Goal: Task Accomplishment & Management: Contribute content

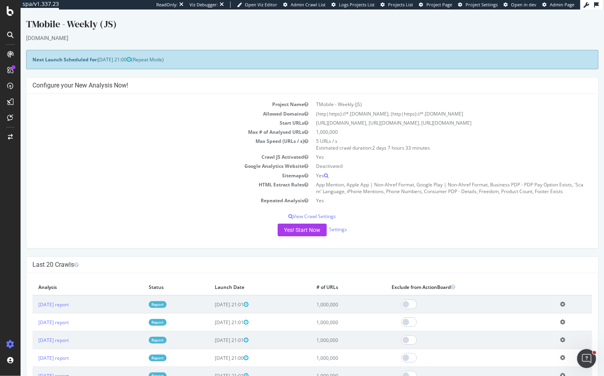
click at [105, 144] on td "Max Speed (URLs / s)" at bounding box center [172, 144] width 280 height 16
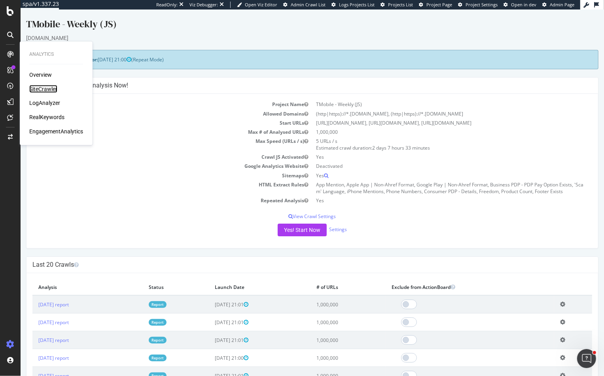
click at [40, 87] on div "SiteCrawler" at bounding box center [43, 89] width 28 height 8
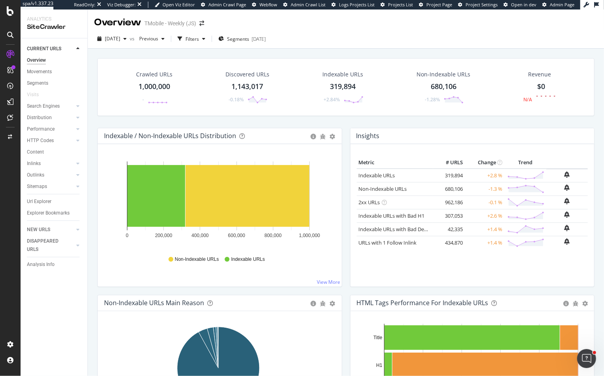
click at [401, 26] on div "Overview TMobile - Weekly (JS)" at bounding box center [346, 19] width 516 height 20
click at [405, 137] on div "Insights × Close Chart overview-insight-panel - API Requests List Area Type Req…" at bounding box center [472, 136] width 244 height 16
click at [359, 125] on div "Crawled URLs 1,000,000 - Discovered URLs 1,143,017 -0.18% Indexable URLs 319,89…" at bounding box center [345, 93] width 505 height 70
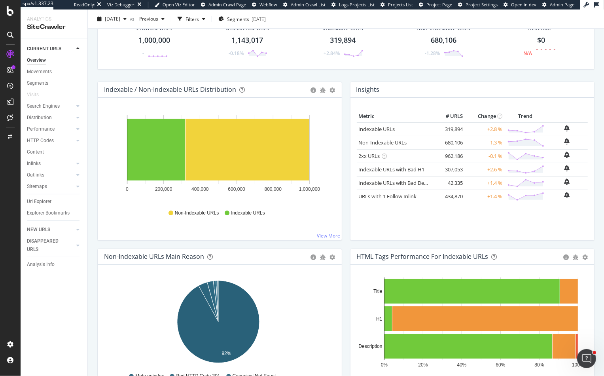
scroll to position [55, 0]
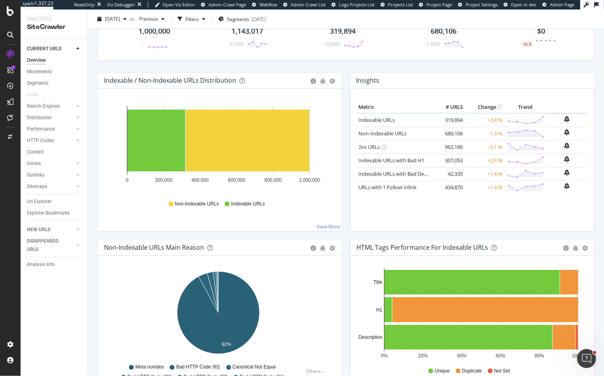
click at [430, 70] on div "Crawled URLs 1,000,000 - Discovered URLs 1,143,017 -0.18% Indexable URLs 319,89…" at bounding box center [345, 38] width 505 height 70
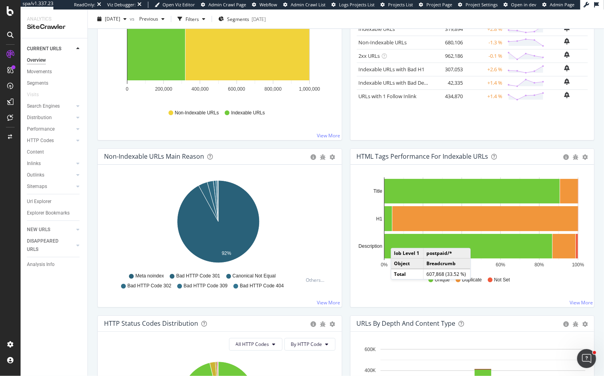
scroll to position [142, 0]
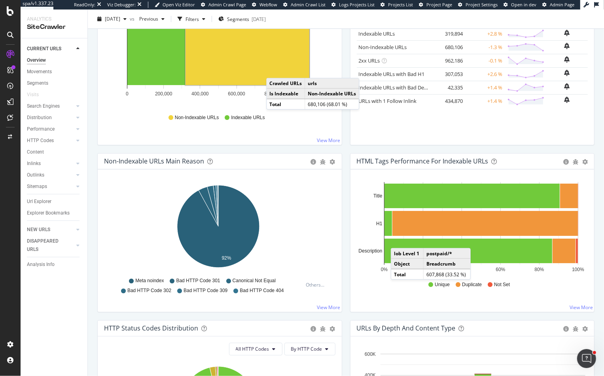
click at [274, 70] on rect "A chart." at bounding box center [248, 54] width 124 height 62
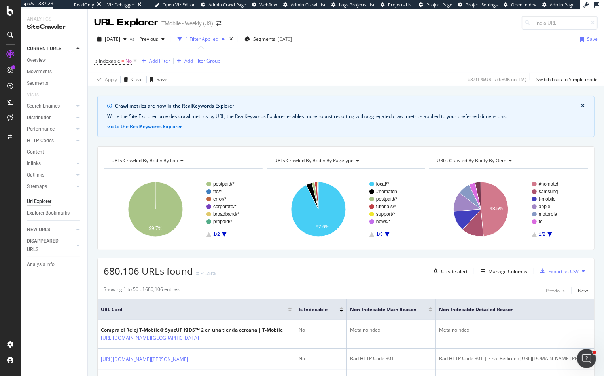
click at [580, 106] on button "close banner" at bounding box center [583, 106] width 8 height 10
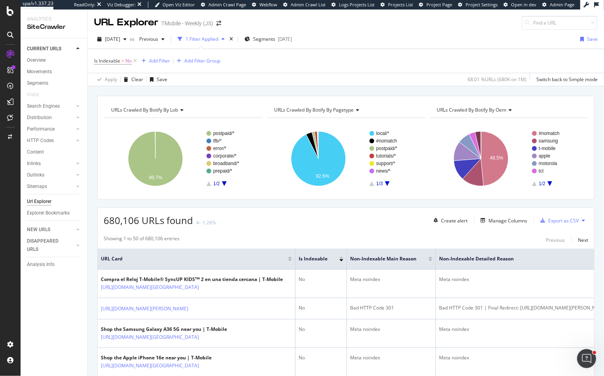
click at [38, 61] on div "Overview" at bounding box center [36, 60] width 19 height 8
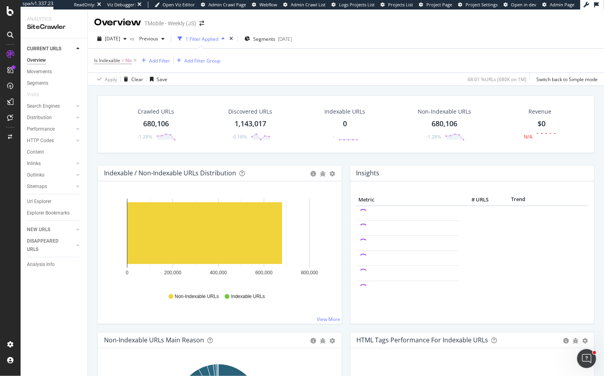
drag, startPoint x: 137, startPoint y: 62, endPoint x: 296, endPoint y: 146, distance: 179.4
click at [137, 62] on icon at bounding box center [135, 61] width 7 height 8
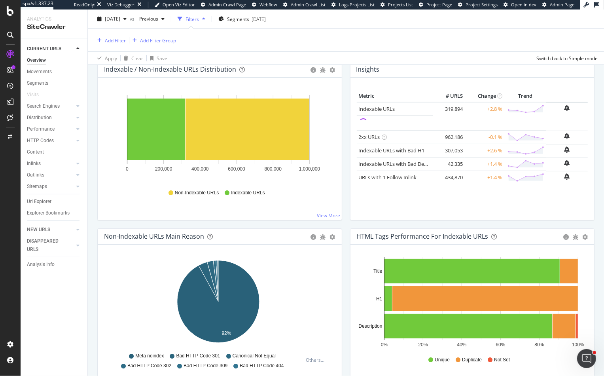
scroll to position [128, 0]
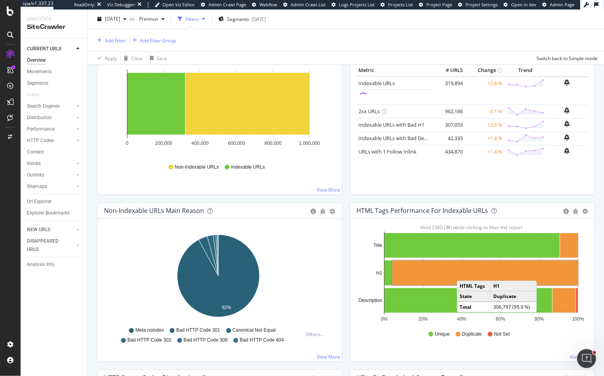
click at [462, 272] on rect "A chart." at bounding box center [485, 272] width 186 height 25
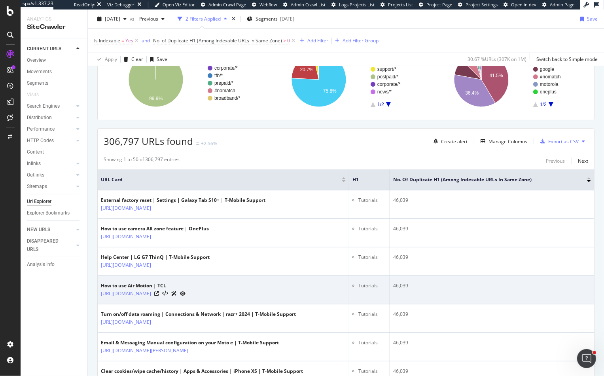
scroll to position [84, 0]
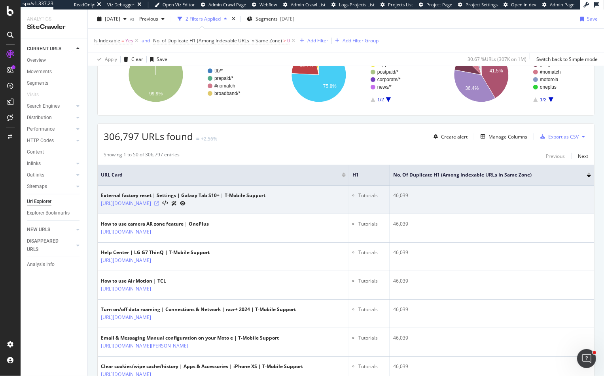
click at [159, 206] on icon at bounding box center [156, 203] width 5 height 5
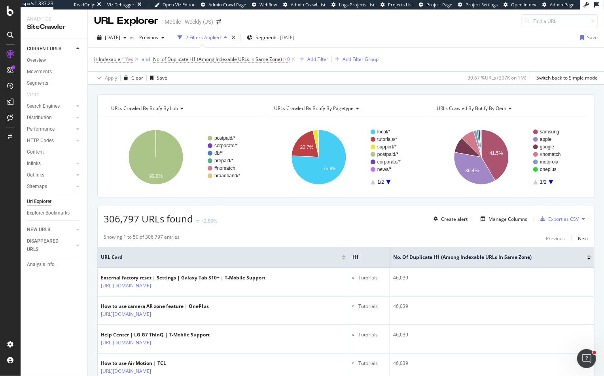
scroll to position [0, 0]
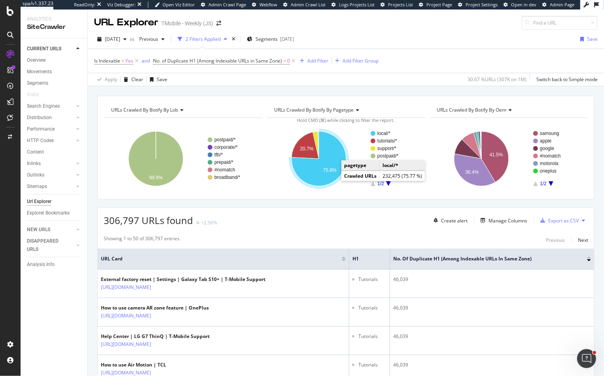
click at [332, 175] on icon "A chart." at bounding box center [319, 158] width 55 height 55
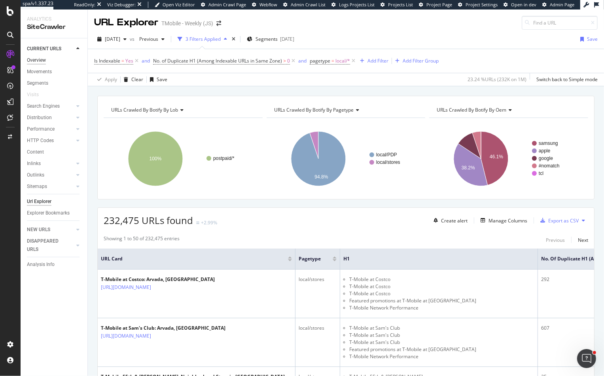
click at [37, 62] on div "Overview" at bounding box center [36, 60] width 19 height 8
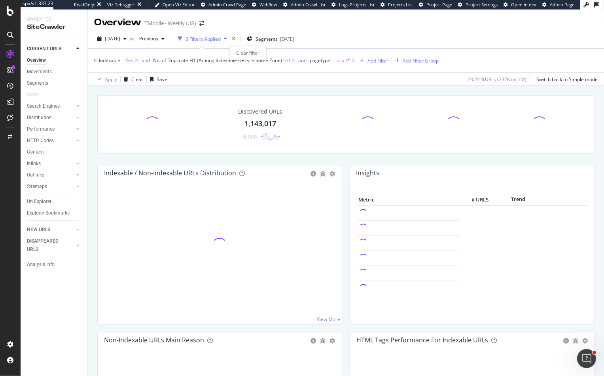
click at [235, 37] on icon "times" at bounding box center [234, 38] width 4 height 5
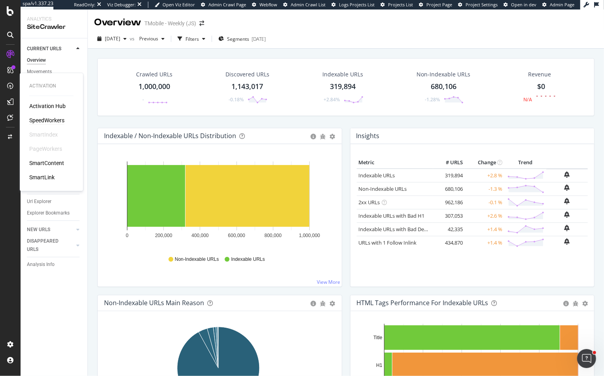
click at [44, 120] on div "SpeedWorkers" at bounding box center [46, 121] width 35 height 8
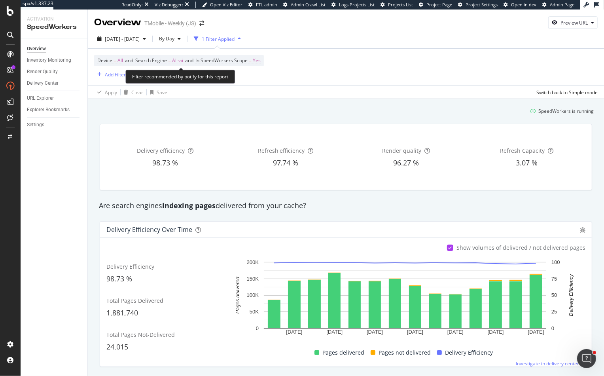
click at [167, 62] on span "Search Engine" at bounding box center [151, 60] width 32 height 7
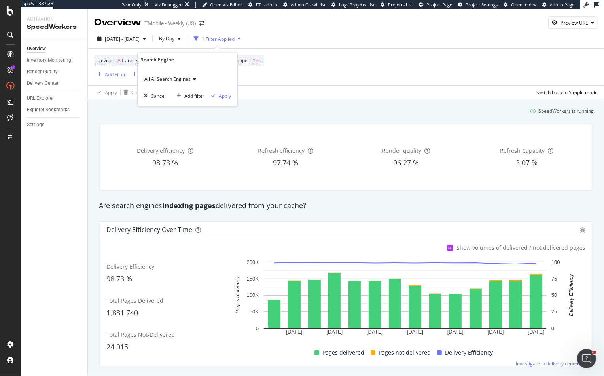
click at [186, 78] on span "All AI Search Engines" at bounding box center [167, 79] width 46 height 7
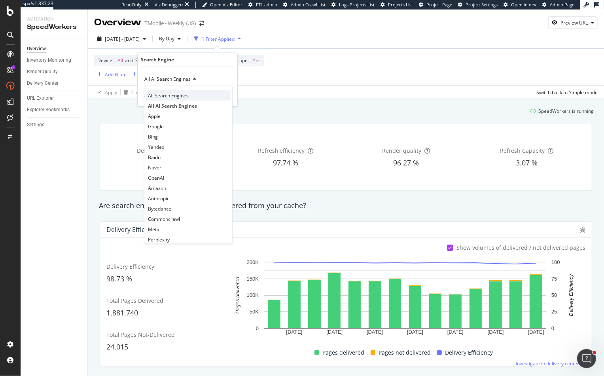
click at [176, 93] on span "All Search Engines" at bounding box center [168, 95] width 41 height 7
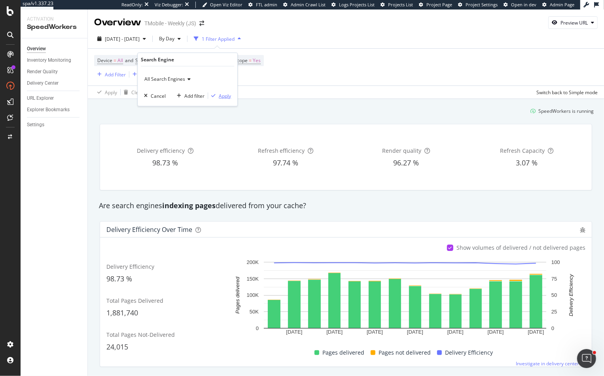
click at [227, 95] on div "Apply" at bounding box center [225, 95] width 12 height 7
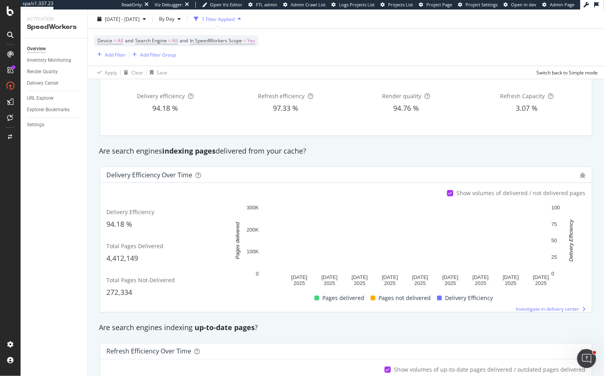
scroll to position [64, 0]
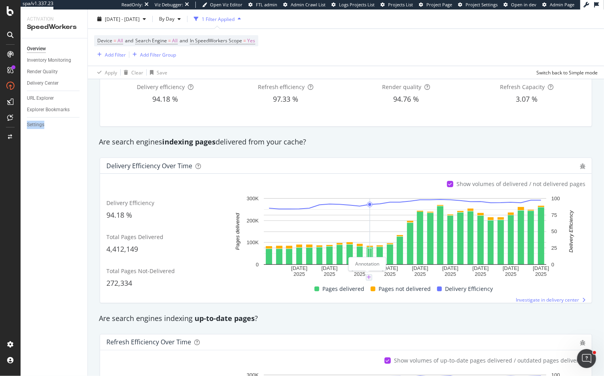
click at [367, 277] on icon "plus" at bounding box center [369, 277] width 4 height 5
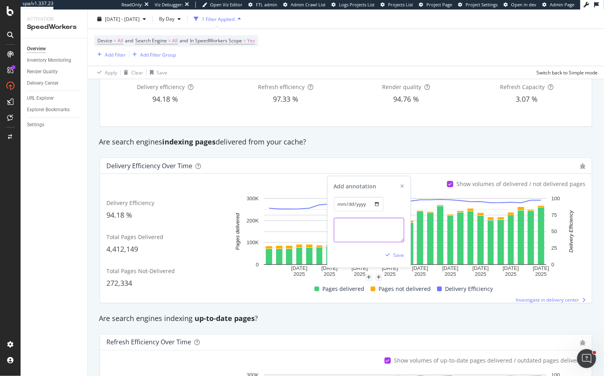
click at [356, 228] on textarea at bounding box center [368, 230] width 70 height 25
paste textarea "“Togllged off "Consumer - missing reviews" - T-Mobile recently removed their re…"
click at [348, 227] on textarea "“Togllged off "Consumer - missing reviews" - T-Mobile recently removed their re…" at bounding box center [368, 230] width 70 height 25
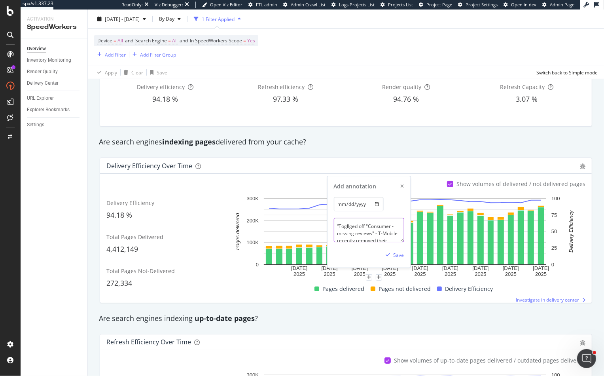
click at [348, 227] on textarea "“Togllged off "Consumer - missing reviews" - T-Mobile recently removed their re…" at bounding box center [368, 230] width 70 height 25
click at [345, 227] on textarea "“Togllged off "Consumer - missing reviews" - T-Mobile recently removed their re…" at bounding box center [368, 230] width 70 height 25
click at [356, 235] on textarea "“Togllged off "Consumer - missing reviews" - T-Mobile recently removed their re…" at bounding box center [368, 230] width 70 height 25
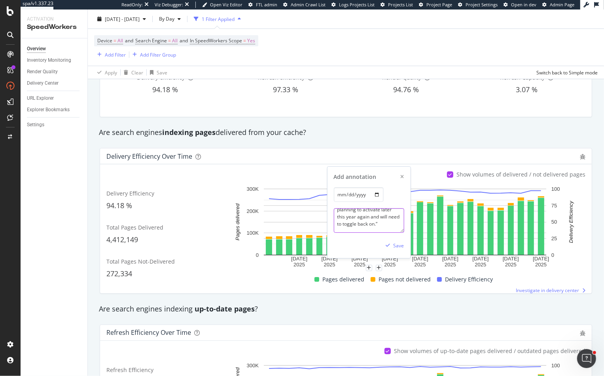
scroll to position [78, 0]
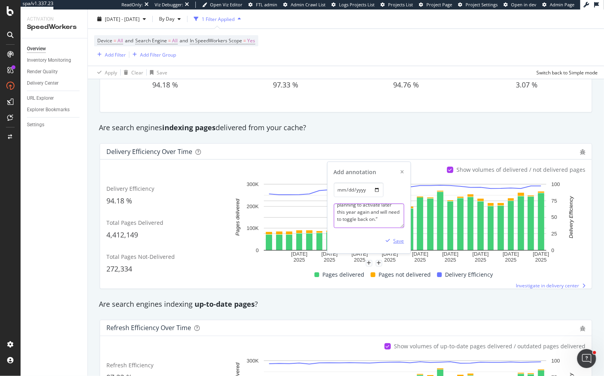
type textarea "“Toggled off "Consumer - missing reviews" - T-Mobile recently removed their rev…"
click at [394, 239] on div "Save" at bounding box center [398, 240] width 11 height 7
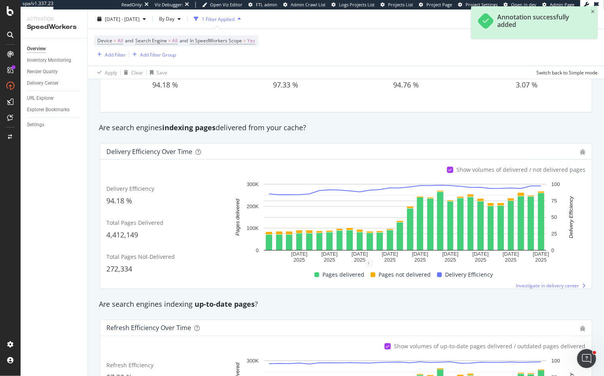
click at [365, 302] on div "Are search engines indexing up-to-date pages ?" at bounding box center [346, 304] width 502 height 10
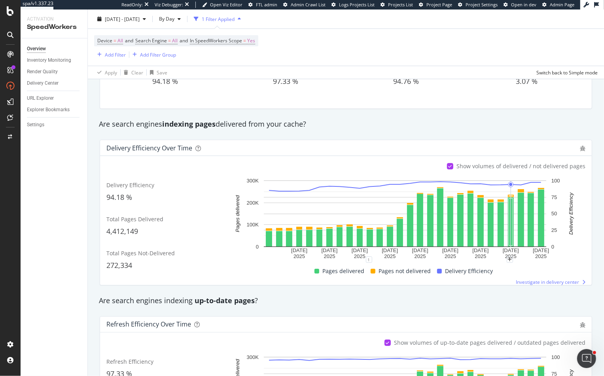
scroll to position [163, 0]
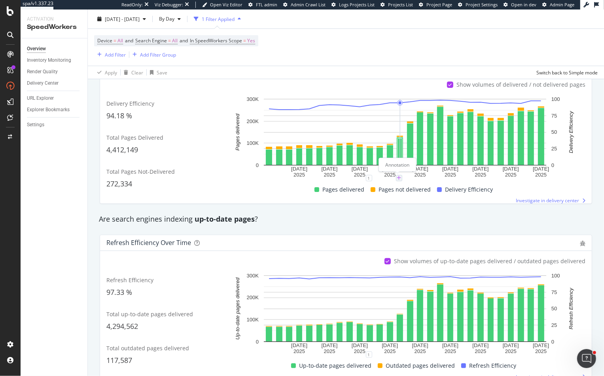
click at [398, 180] on icon "plus" at bounding box center [399, 178] width 4 height 5
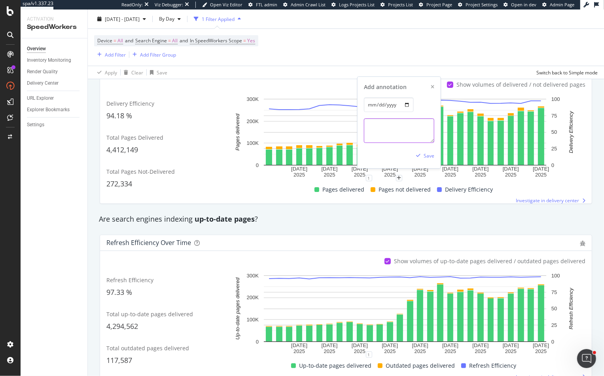
click at [394, 127] on textarea at bounding box center [399, 130] width 70 height 25
type textarea "AI Bot Routing to SW Cache"
click at [424, 154] on div "Save" at bounding box center [429, 155] width 11 height 7
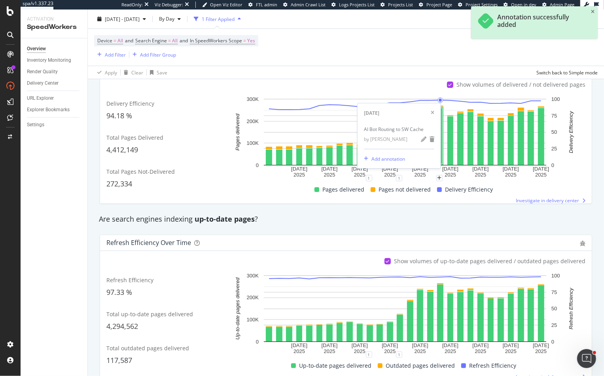
click at [431, 113] on icon "xmark" at bounding box center [433, 112] width 4 height 5
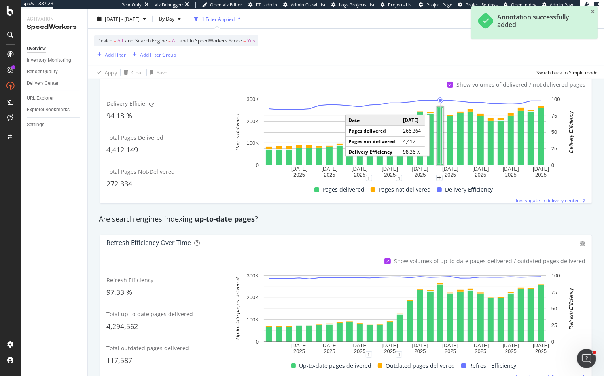
click at [407, 225] on div "Are search engines indexing up-to-date pages ?" at bounding box center [346, 219] width 502 height 18
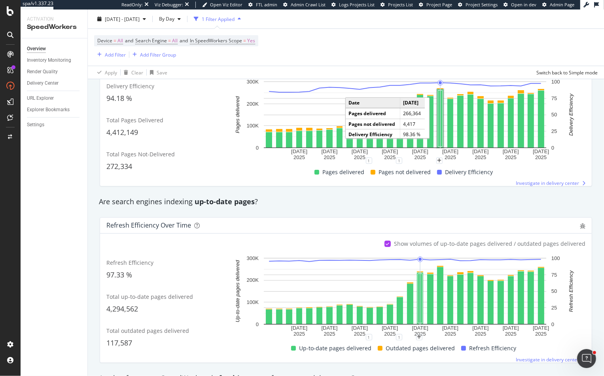
scroll to position [0, 0]
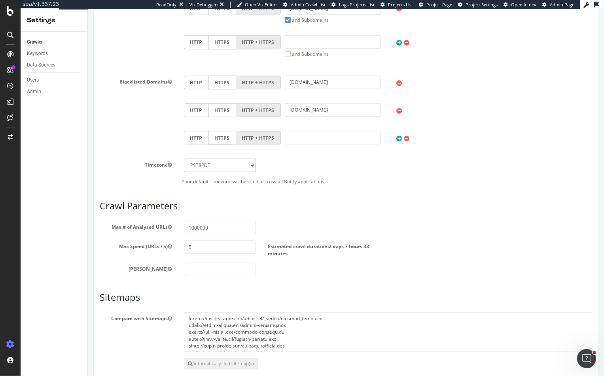
scroll to position [409, 0]
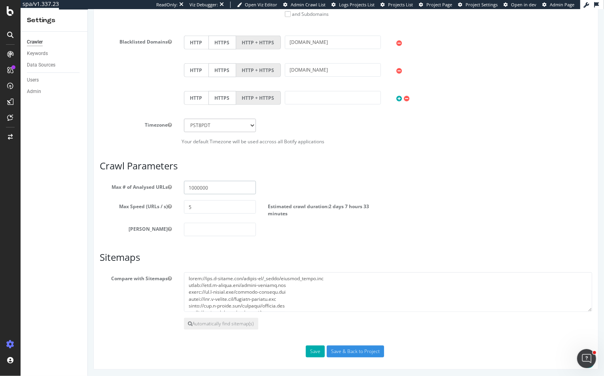
click at [225, 185] on input "1000000" at bounding box center [220, 187] width 72 height 13
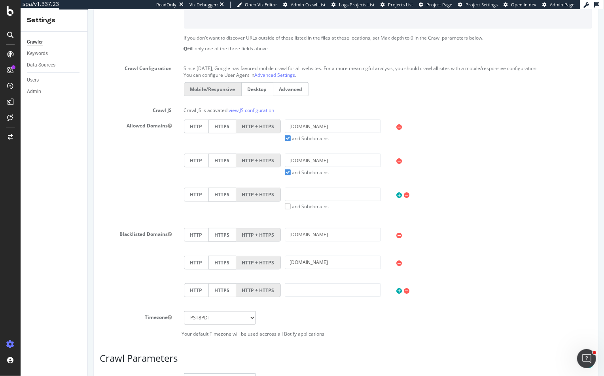
scroll to position [3, 0]
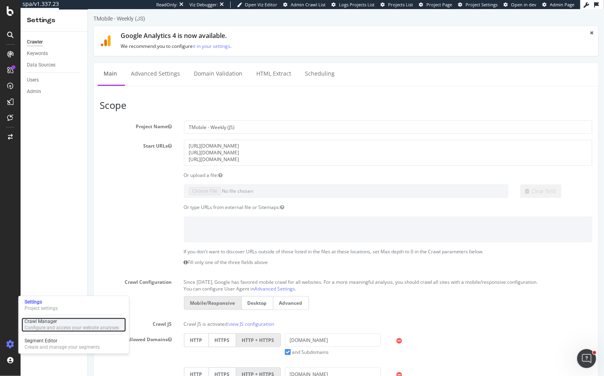
click at [34, 326] on div "Configure and access your website analyses" at bounding box center [72, 328] width 95 height 6
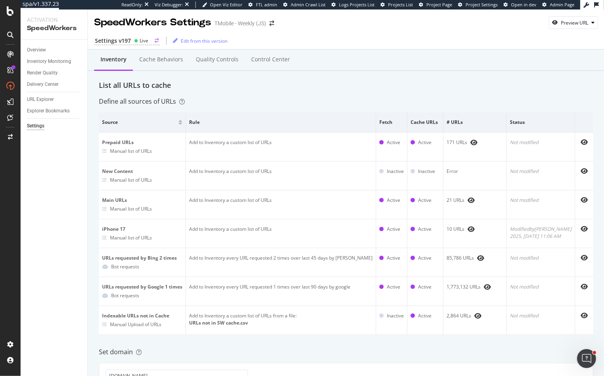
click at [140, 42] on div "Live" at bounding box center [144, 40] width 9 height 7
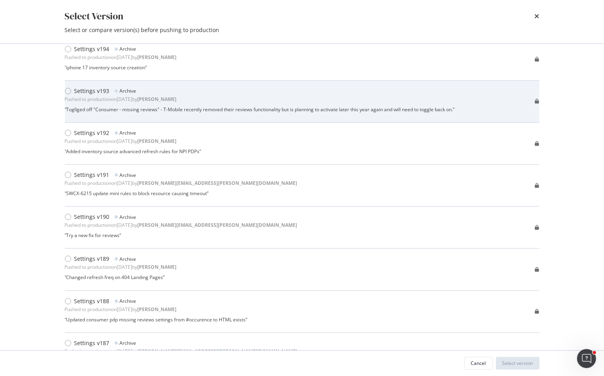
scroll to position [186, 0]
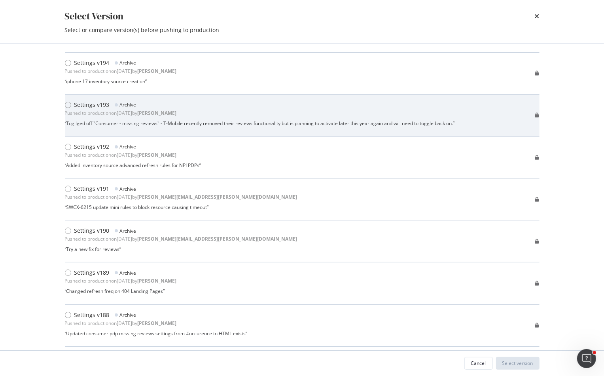
drag, startPoint x: 462, startPoint y: 122, endPoint x: 125, endPoint y: 127, distance: 337.1
click at [118, 127] on div "Settings v193 Archive Pushed to production on 2025 Aug 25th by adrianna “ Togll…" at bounding box center [302, 115] width 475 height 29
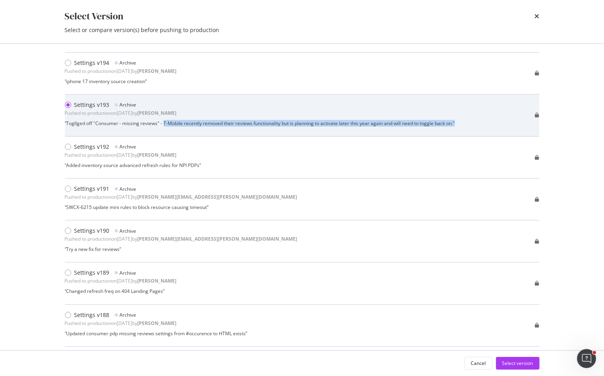
drag, startPoint x: 164, startPoint y: 123, endPoint x: 459, endPoint y: 125, distance: 295.5
click at [459, 125] on div "Settings v193 Archive Pushed to production on 2025 Aug 25th by adrianna “ Togll…" at bounding box center [302, 115] width 475 height 29
copy div "T-Mobile recently removed their reviews functionality but is planning to activa…"
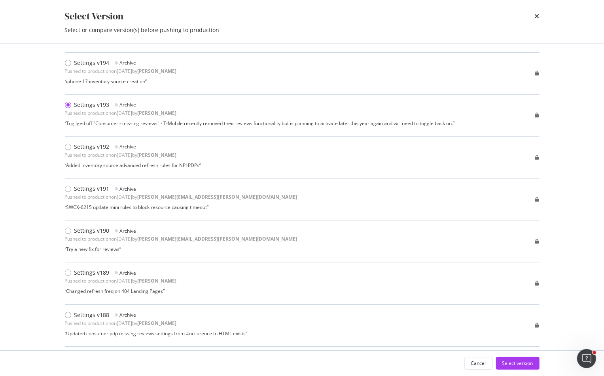
click at [61, 126] on div "Compare versions Create new draft Settings v198 Draft Last edited on 2025 Sep 1…" at bounding box center [302, 197] width 506 height 306
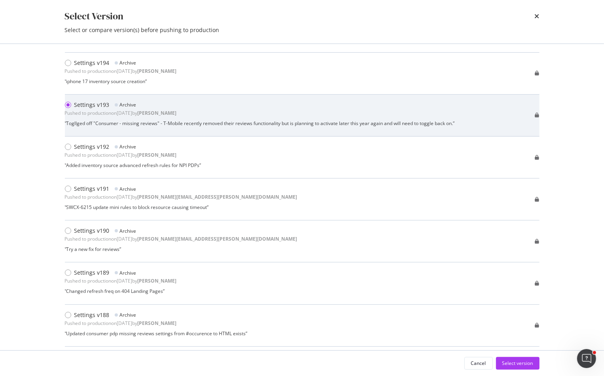
click at [65, 123] on div "“ Togllged off "Consumer - missing reviews" - T-Mobile recently removed their r…" at bounding box center [260, 123] width 390 height 7
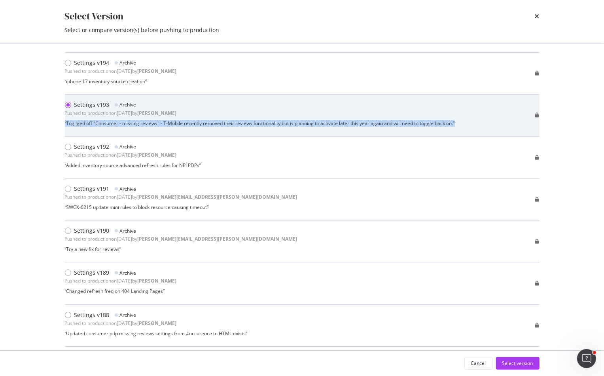
drag, startPoint x: 65, startPoint y: 121, endPoint x: 476, endPoint y: 126, distance: 410.7
click at [476, 126] on div "Settings v193 Archive Pushed to production on 2025 Aug 25th by adrianna “ Togll…" at bounding box center [302, 115] width 475 height 29
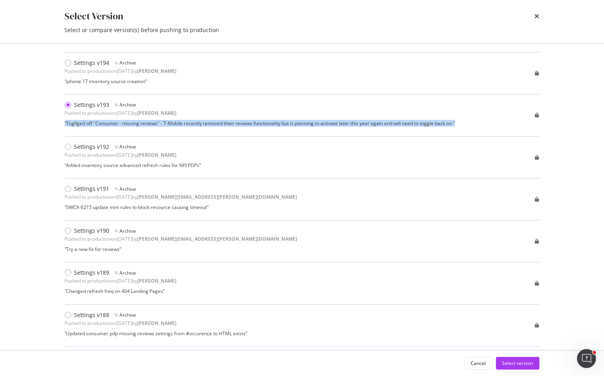
copy div "“ Togllged off "Consumer - missing reviews" - T-Mobile recently removed their r…"
